Goal: Information Seeking & Learning: Learn about a topic

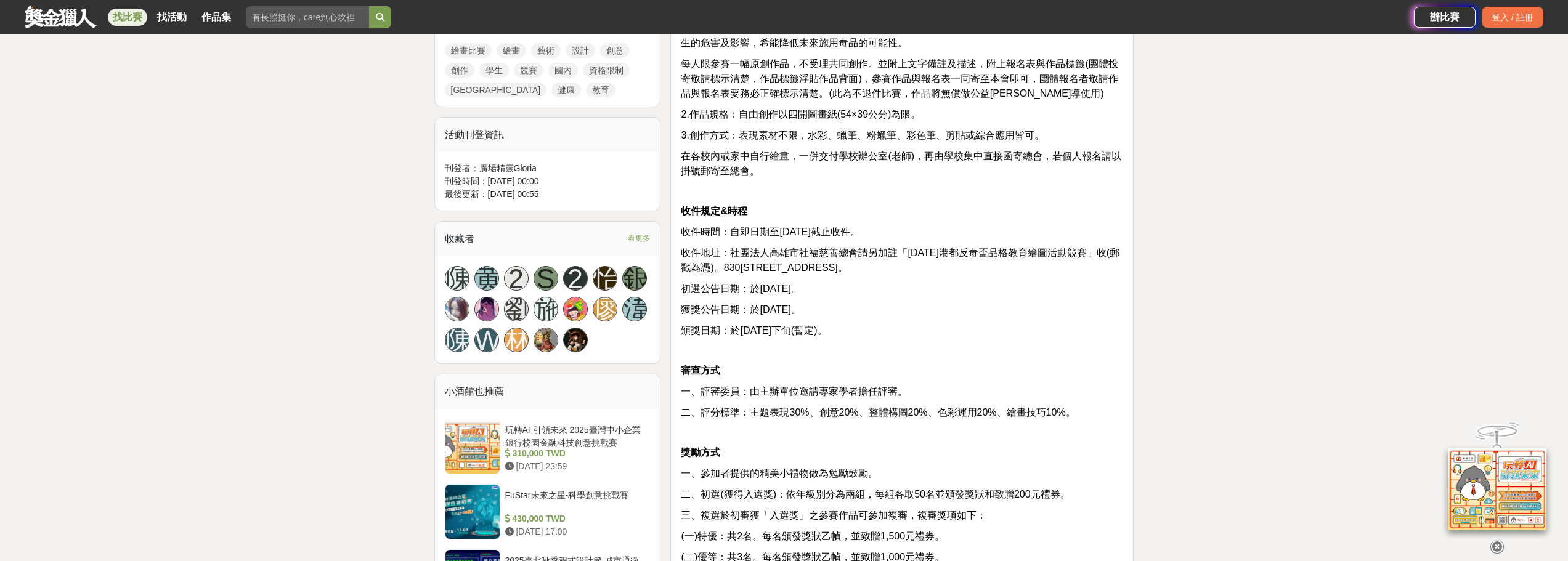
scroll to position [616, 0]
click at [749, 335] on span "頒獎日期：於[DATE]下旬(暫定)。" at bounding box center [754, 329] width 146 height 11
drag, startPoint x: 766, startPoint y: 387, endPoint x: 772, endPoint y: 389, distance: 6.3
click at [768, 388] on span "一、評審委員：由主辦單位邀請專家學者擔任評審。" at bounding box center [795, 391] width 227 height 11
click at [875, 396] on span "一、評審委員：由主辦單位邀請專家學者擔任評審。" at bounding box center [795, 391] width 227 height 11
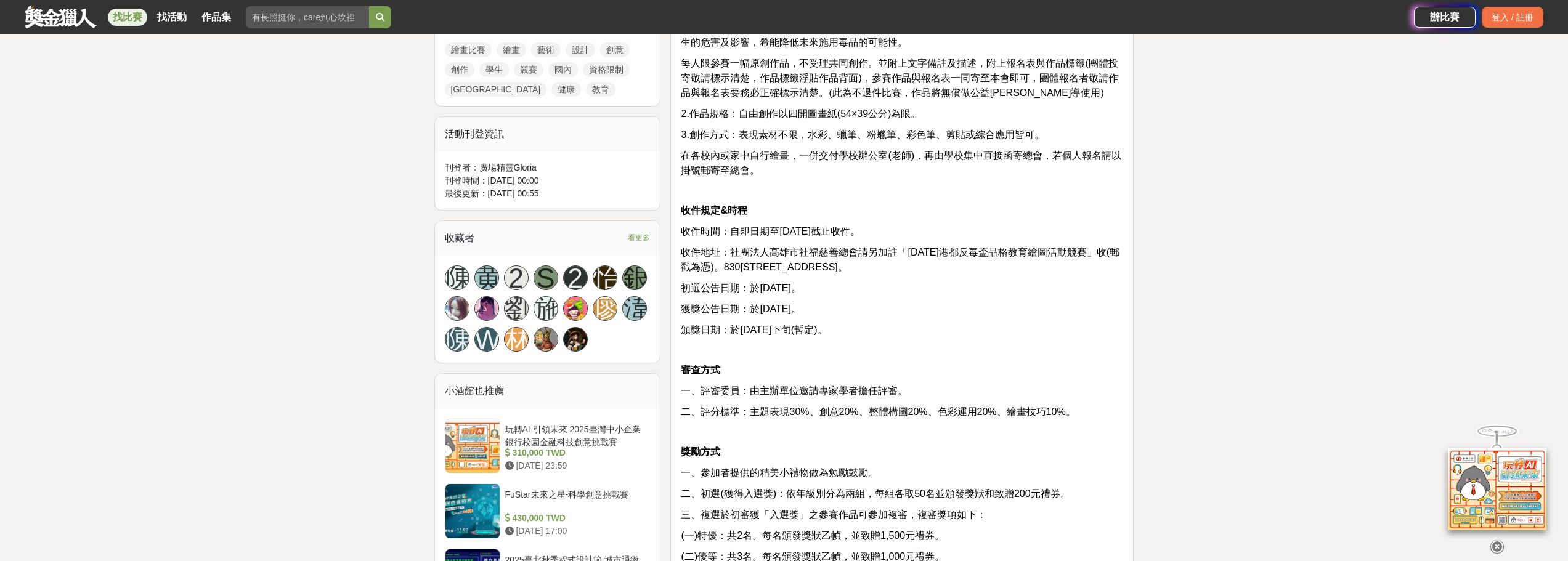
drag, startPoint x: 787, startPoint y: 414, endPoint x: 842, endPoint y: 421, distance: 55.4
click at [790, 416] on span "二、評分標準：主題表現30%、創意20%、整體構圖20%、色彩運用20%、繪畫技巧10%。" at bounding box center [878, 412] width 394 height 11
click at [890, 421] on div "資格 本市國小一~六年級學童皆可參加。 組別 國小組(一年級至三年級)：本會提供主題式著色紙!(不設定畫筆模式) 國小組(四年級至六年級)：四開規格畫紙(自備…" at bounding box center [902, 195] width 443 height 779
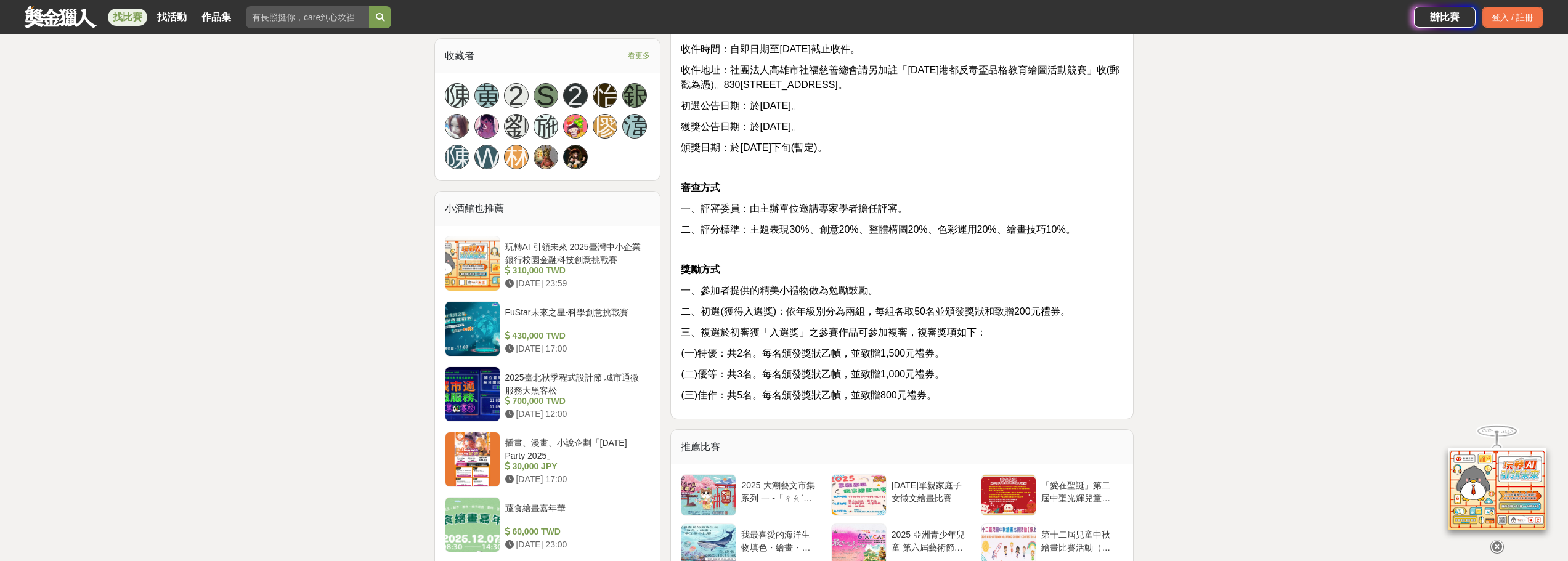
scroll to position [801, 0]
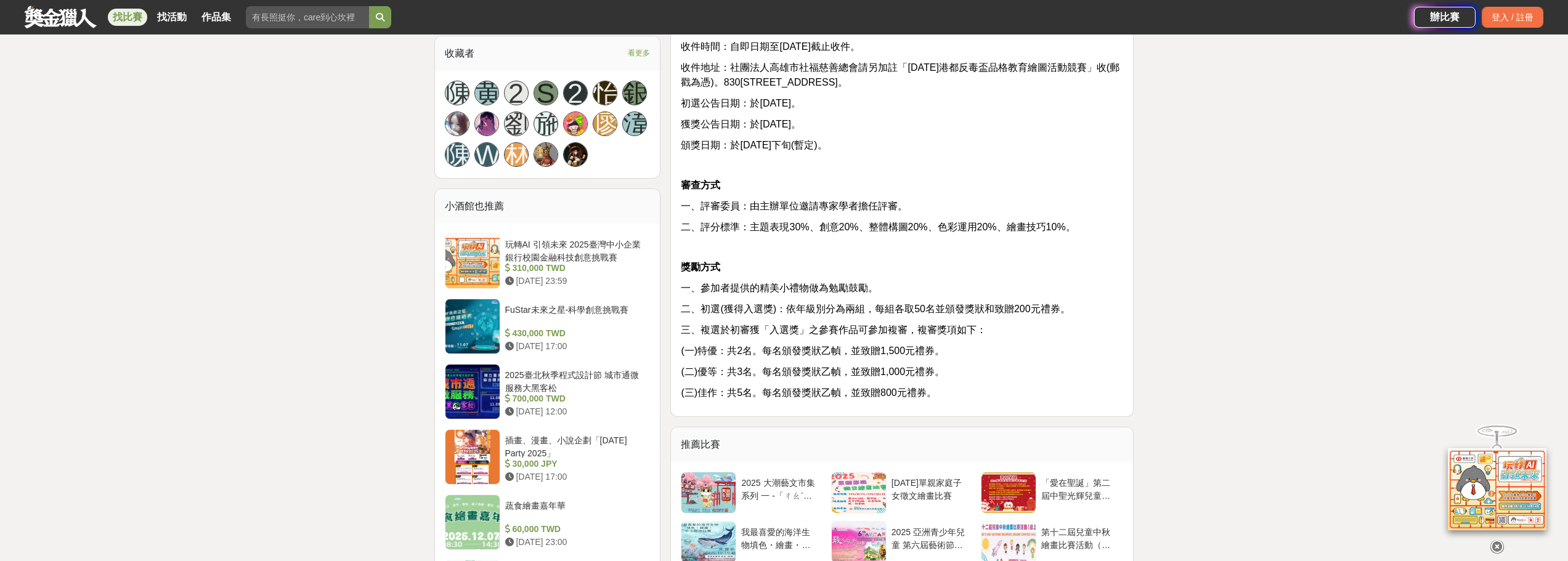
drag, startPoint x: 773, startPoint y: 355, endPoint x: 823, endPoint y: 353, distance: 50.0
click at [773, 355] on span "(一)特優：共2名。每名頒發獎狀乙幀，並致贈1,500元禮券。" at bounding box center [813, 350] width 264 height 11
click at [928, 356] on span "(一)特優：共2名。每名頒發獎狀乙幀，並致贈1,500元禮券。" at bounding box center [813, 350] width 264 height 11
click at [930, 372] on span "(二)優等：共3名。每名頒發獎狀乙幀，並致贈1,000元禮券。" at bounding box center [813, 371] width 264 height 11
drag, startPoint x: 875, startPoint y: 372, endPoint x: 821, endPoint y: 370, distance: 54.0
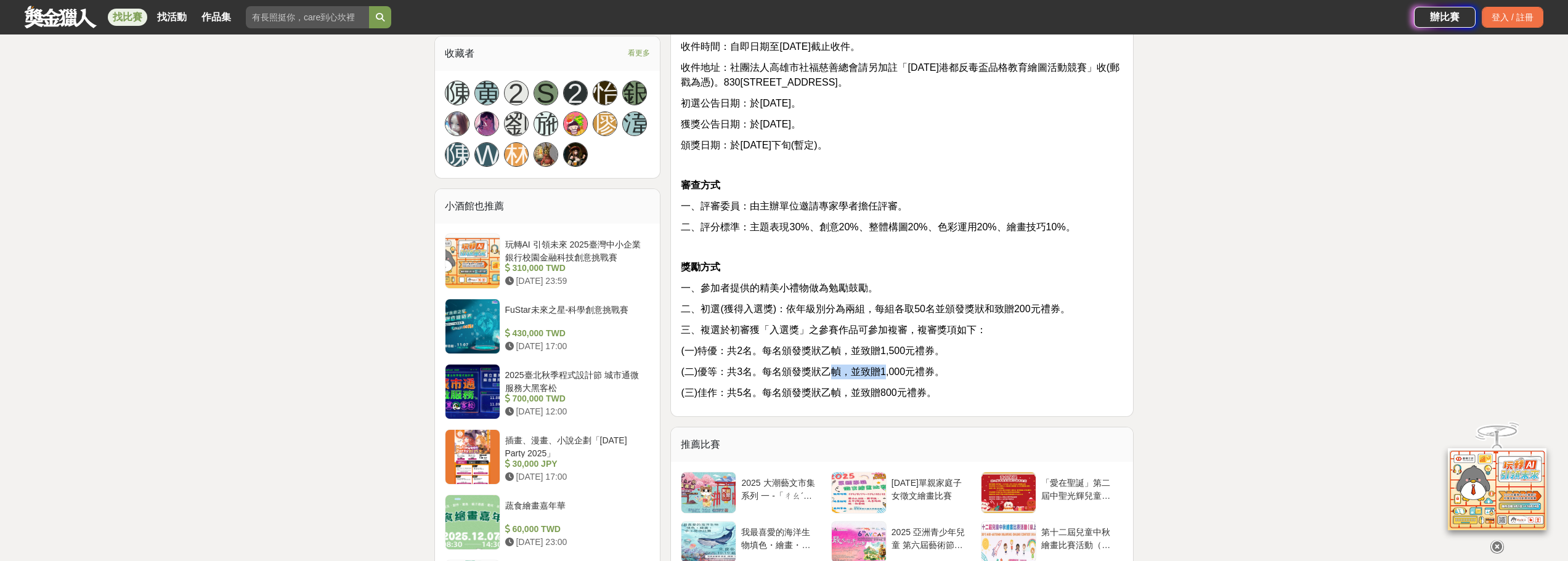
click at [821, 370] on span "(二)優等：共3名。每名頒發獎狀乙幀，並致贈1,000元禮券。" at bounding box center [813, 371] width 264 height 11
drag, startPoint x: 752, startPoint y: 355, endPoint x: 763, endPoint y: 353, distance: 11.2
click at [754, 354] on span "(一)特優：共2名。每名頒發獎狀乙幀，並致贈1,500元禮券。" at bounding box center [813, 350] width 264 height 11
click at [823, 354] on span "(一)特優：共2名。每名頒發獎狀乙幀，並致贈1,500元禮券。" at bounding box center [813, 350] width 264 height 11
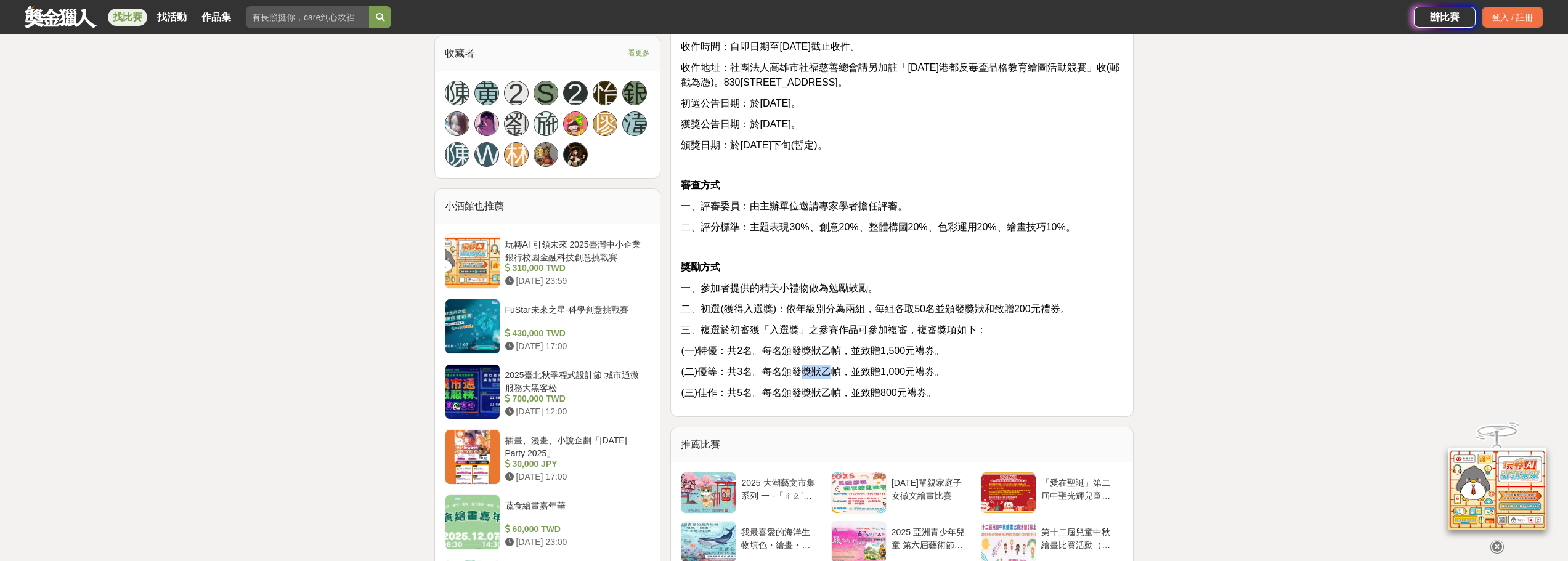
drag, startPoint x: 805, startPoint y: 372, endPoint x: 831, endPoint y: 372, distance: 26.0
click at [831, 372] on span "(二)優等：共3名。每名頒發獎狀乙幀，並致贈1,000元禮券。" at bounding box center [813, 371] width 264 height 11
click at [780, 394] on span "(三)佳作：共5名。每名頒發獎狀乙幀，並致贈800元禮券。" at bounding box center [808, 393] width 255 height 11
click at [837, 392] on span "(三)佳作：共5名。每名頒發獎狀乙幀，並致贈800元禮券。" at bounding box center [808, 393] width 255 height 11
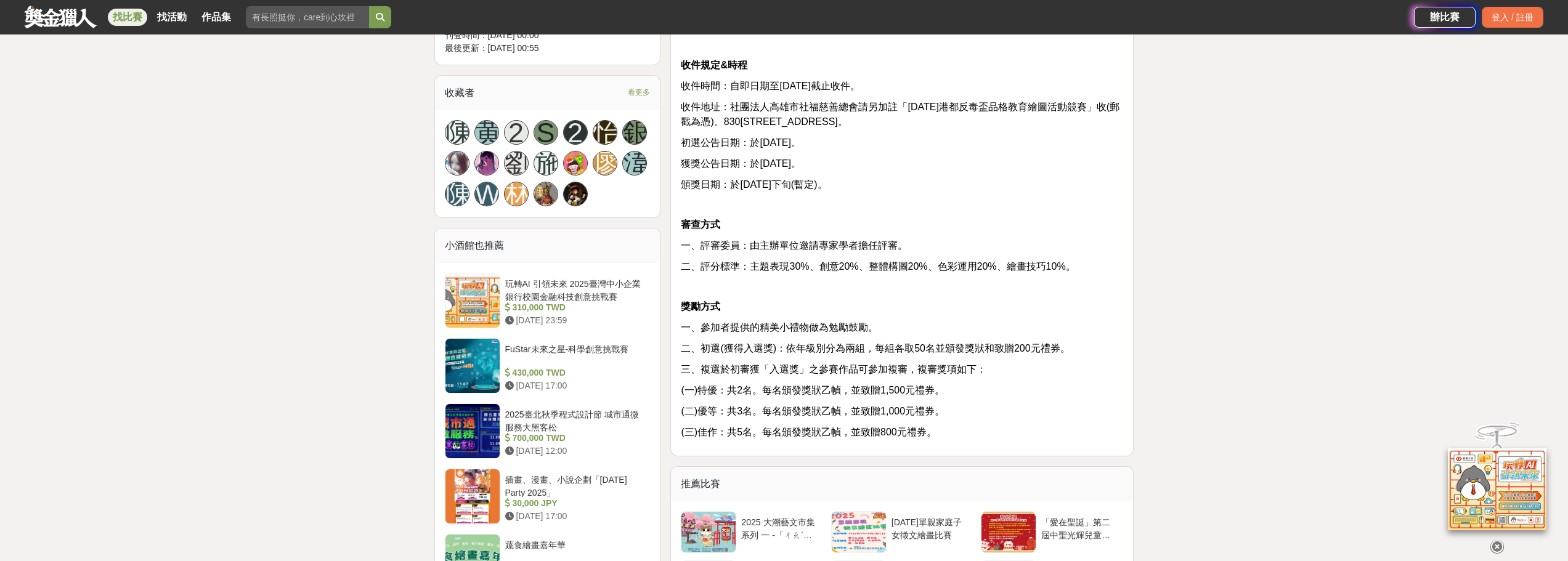
scroll to position [739, 0]
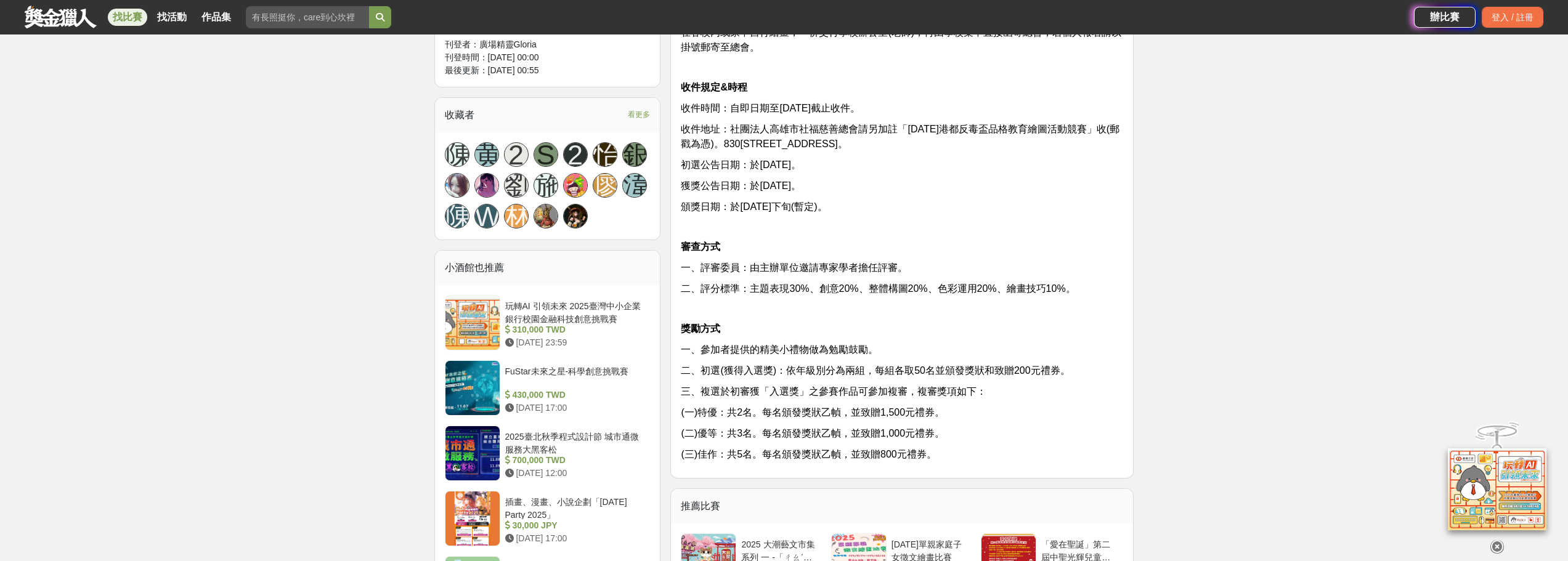
click at [815, 370] on span "二、初選(獲得入選獎)：依年級別分為兩組，每組各取50名並頒發獎狀和致贈200元禮券。" at bounding box center [875, 370] width 389 height 11
click at [864, 370] on span "二、初選(獲得入選獎)：依年級別分為兩組，每組各取50名並頒發獎狀和致贈200元禮券。" at bounding box center [875, 370] width 389 height 11
click at [921, 370] on span "二、初選(獲得入選獎)：依年級別分為兩組，每組各取50名並頒發獎狀和致贈200元禮券。" at bounding box center [875, 370] width 389 height 11
drag, startPoint x: 958, startPoint y: 370, endPoint x: 1055, endPoint y: 372, distance: 97.0
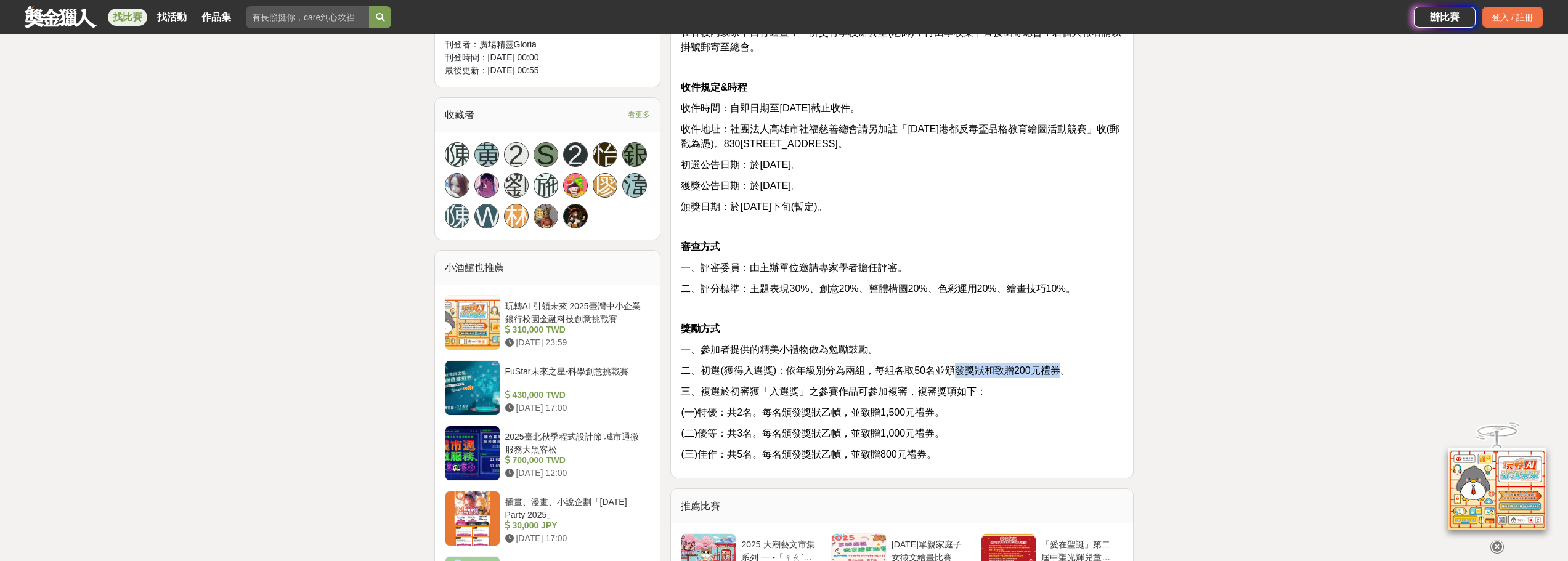
click at [1055, 372] on span "二、初選(獲得入選獎)：依年級別分為兩組，每組各取50名並頒發獎狀和致贈200元禮券。" at bounding box center [875, 370] width 389 height 11
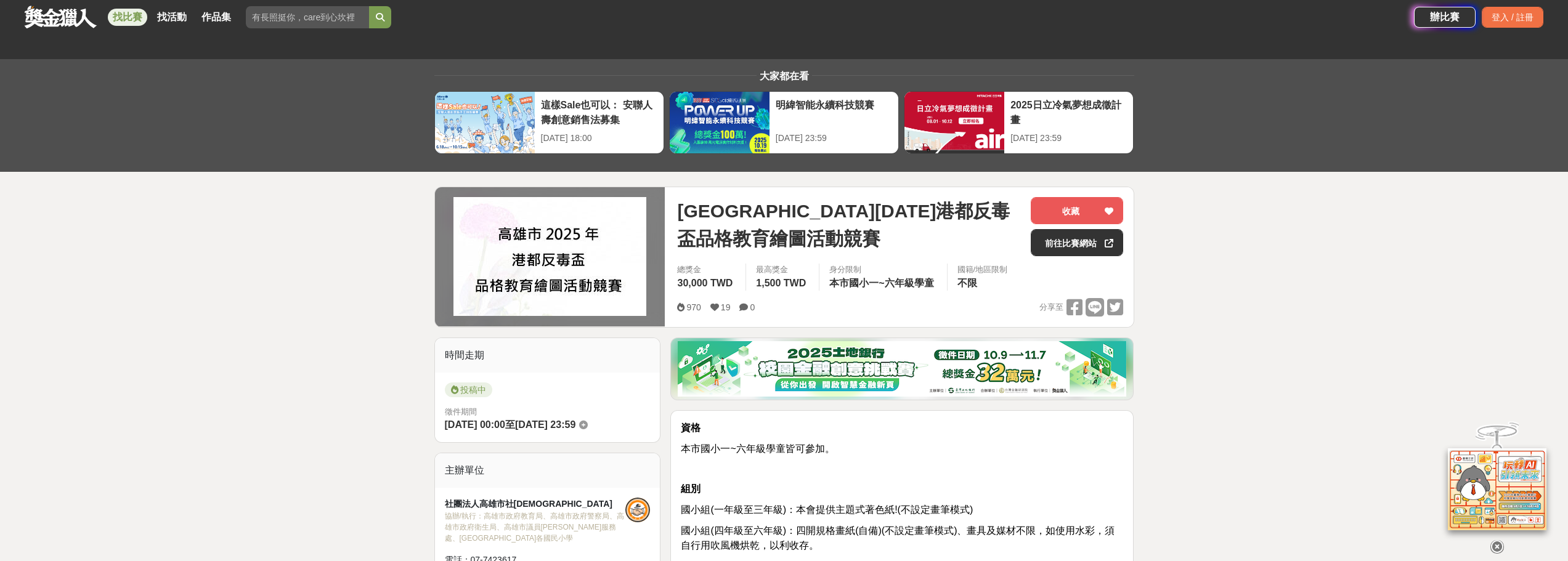
scroll to position [0, 0]
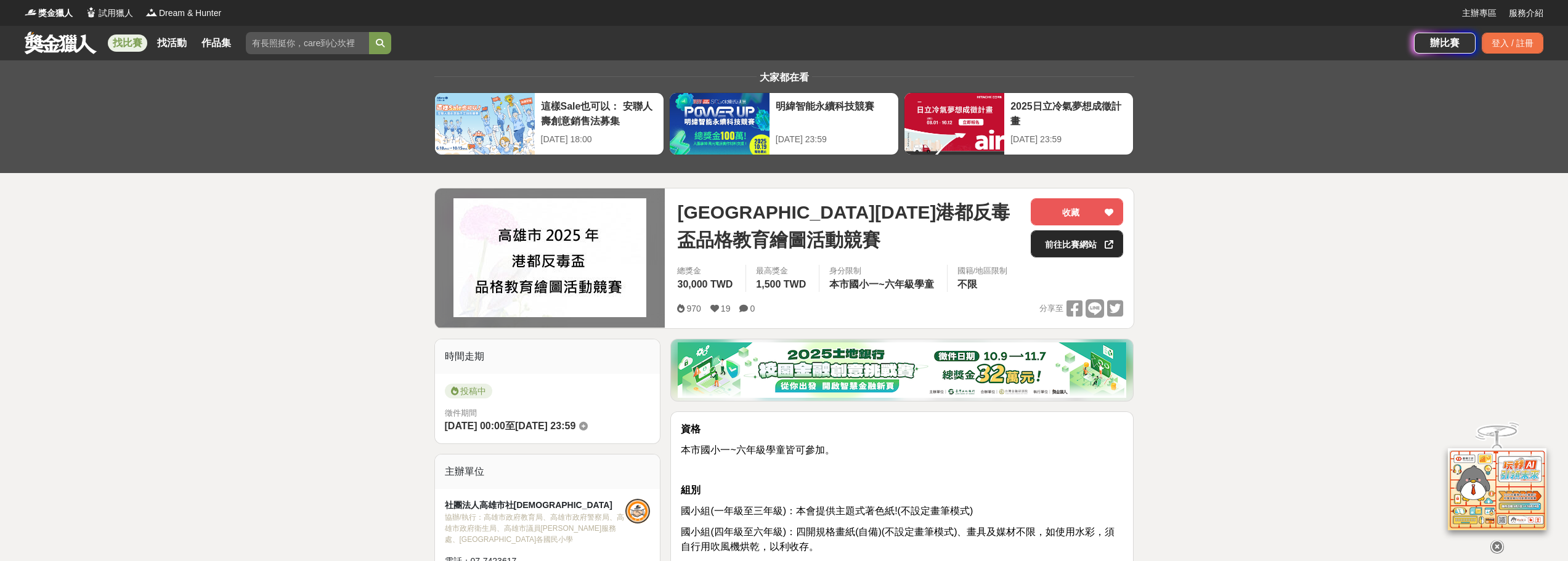
click at [1097, 248] on link "前往比賽網站" at bounding box center [1076, 243] width 92 height 27
